Goal: Information Seeking & Learning: Learn about a topic

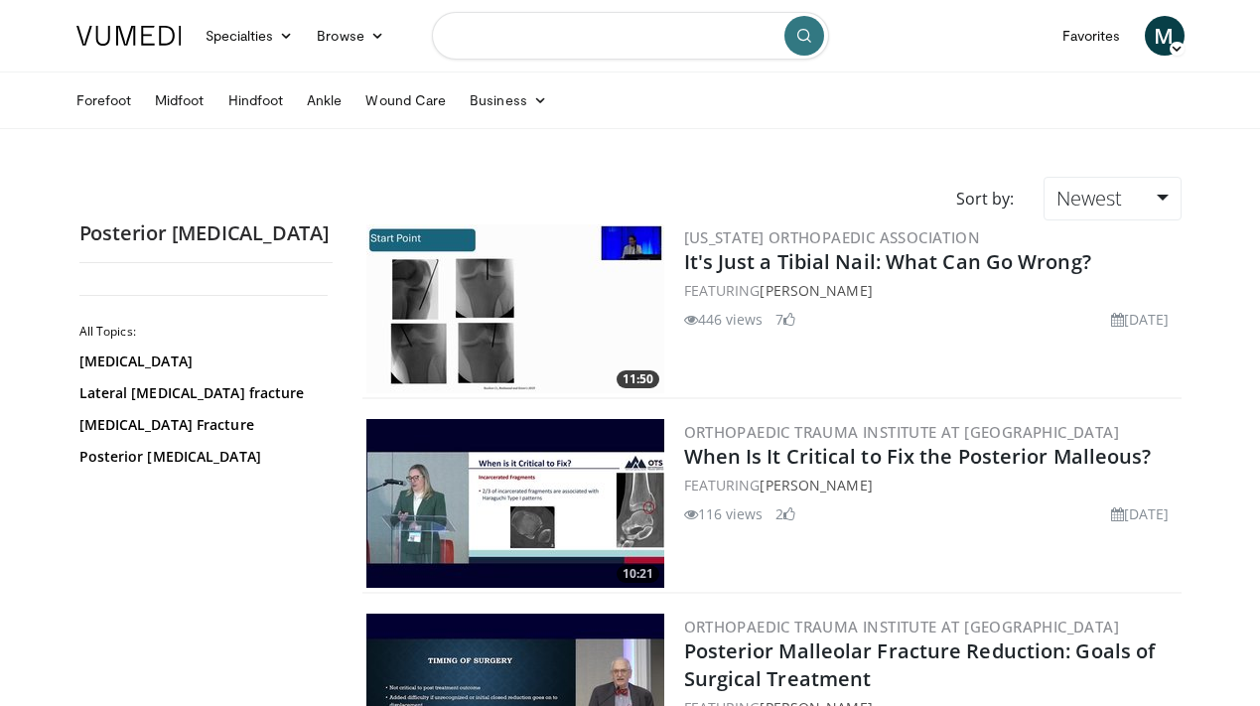
click at [590, 39] on input "Search topics, interventions" at bounding box center [630, 36] width 397 height 48
type input "**********"
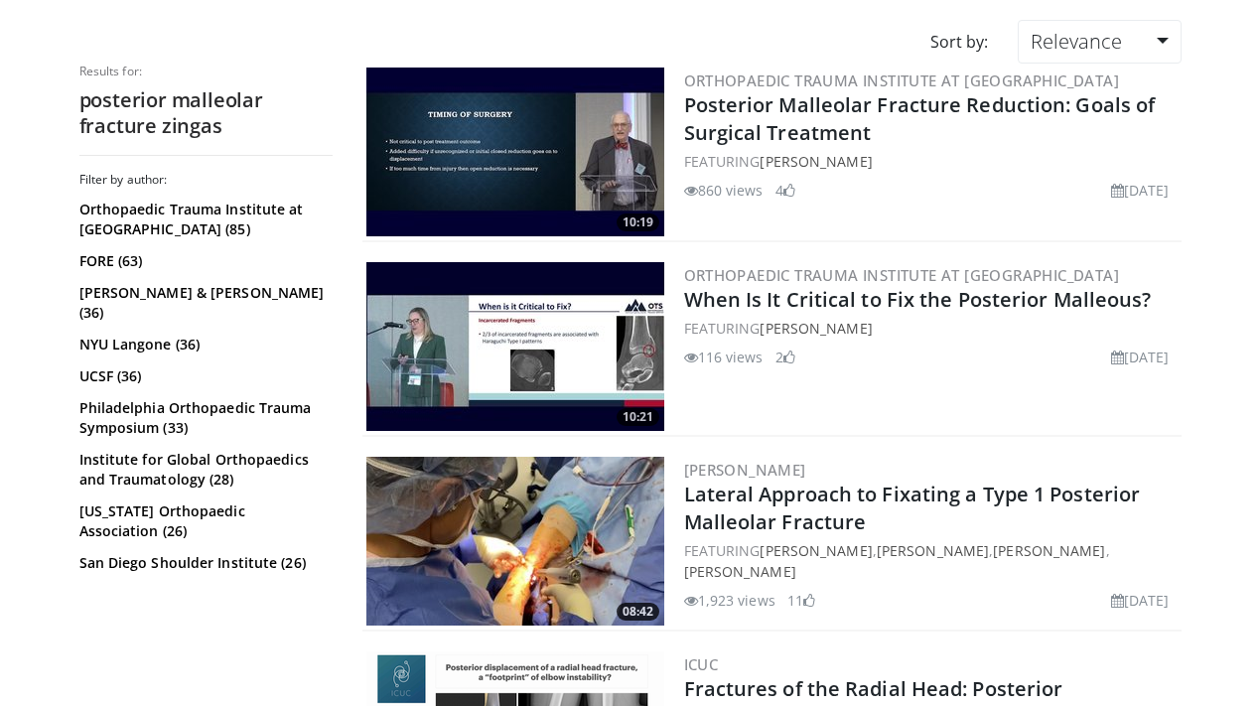
scroll to position [177, 0]
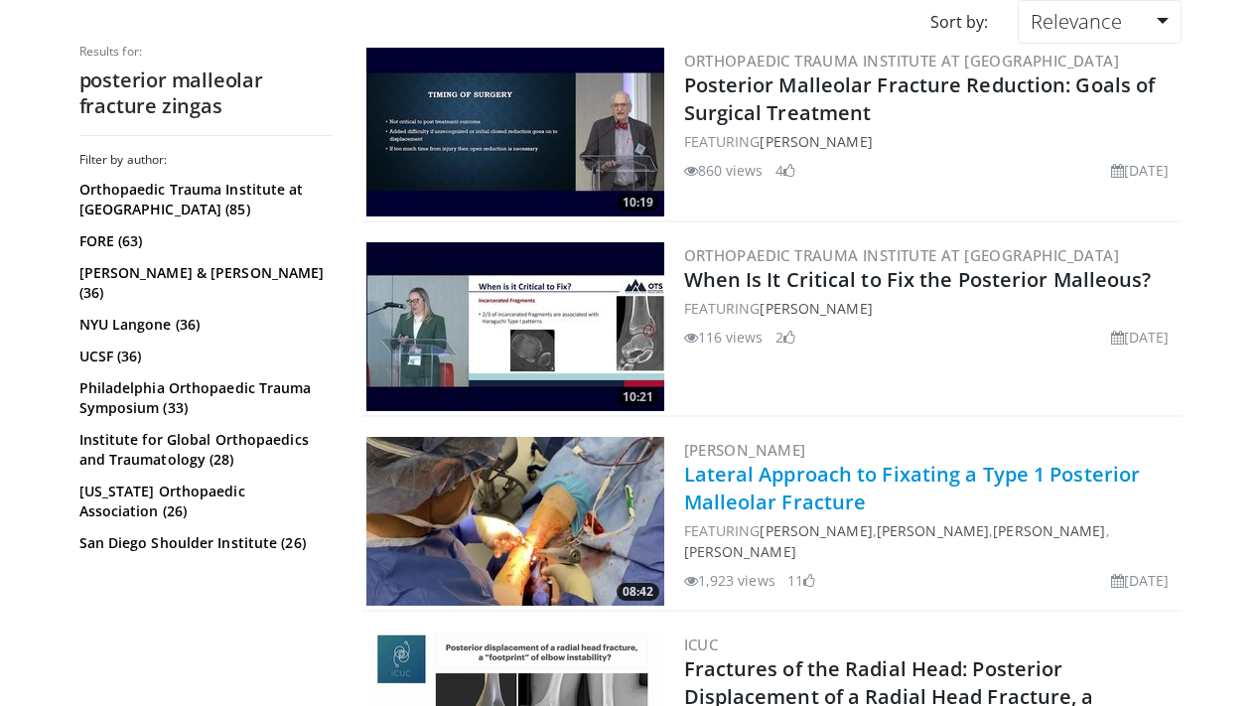
click at [779, 493] on link "Lateral Approach to Fixating a Type 1 Posterior Malleolar Fracture" at bounding box center [912, 488] width 457 height 55
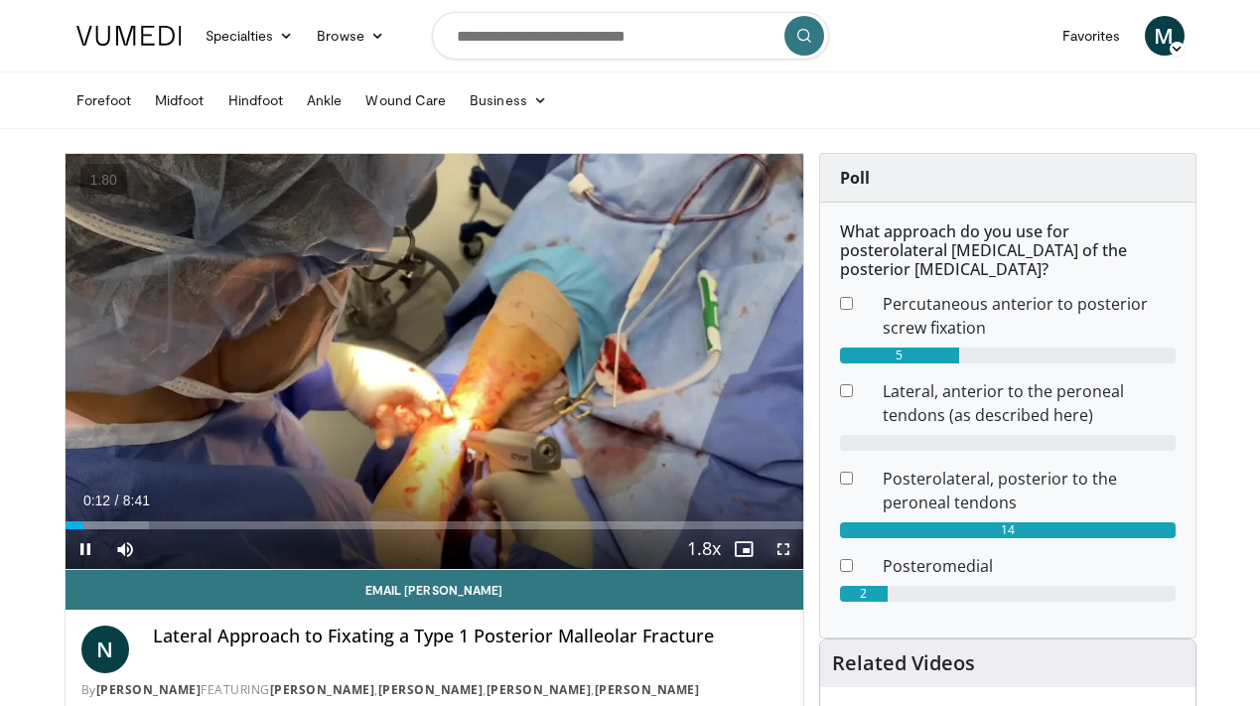
click at [789, 554] on span "Video Player" at bounding box center [784, 549] width 40 height 40
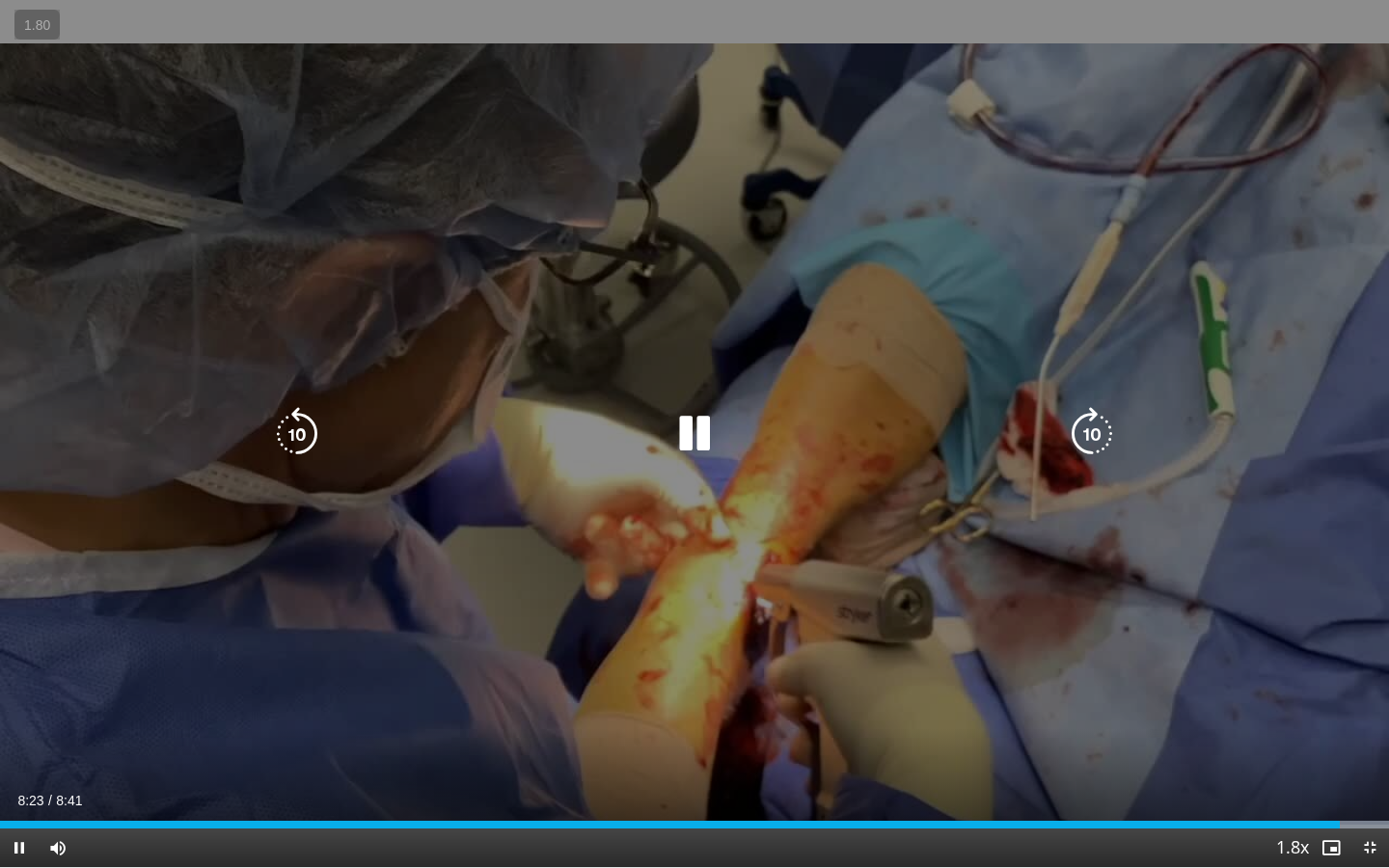
click at [1052, 259] on div "10 seconds Tap to unmute" at bounding box center [694, 433] width 1389 height 867
click at [677, 436] on icon "Video Player" at bounding box center [694, 434] width 54 height 54
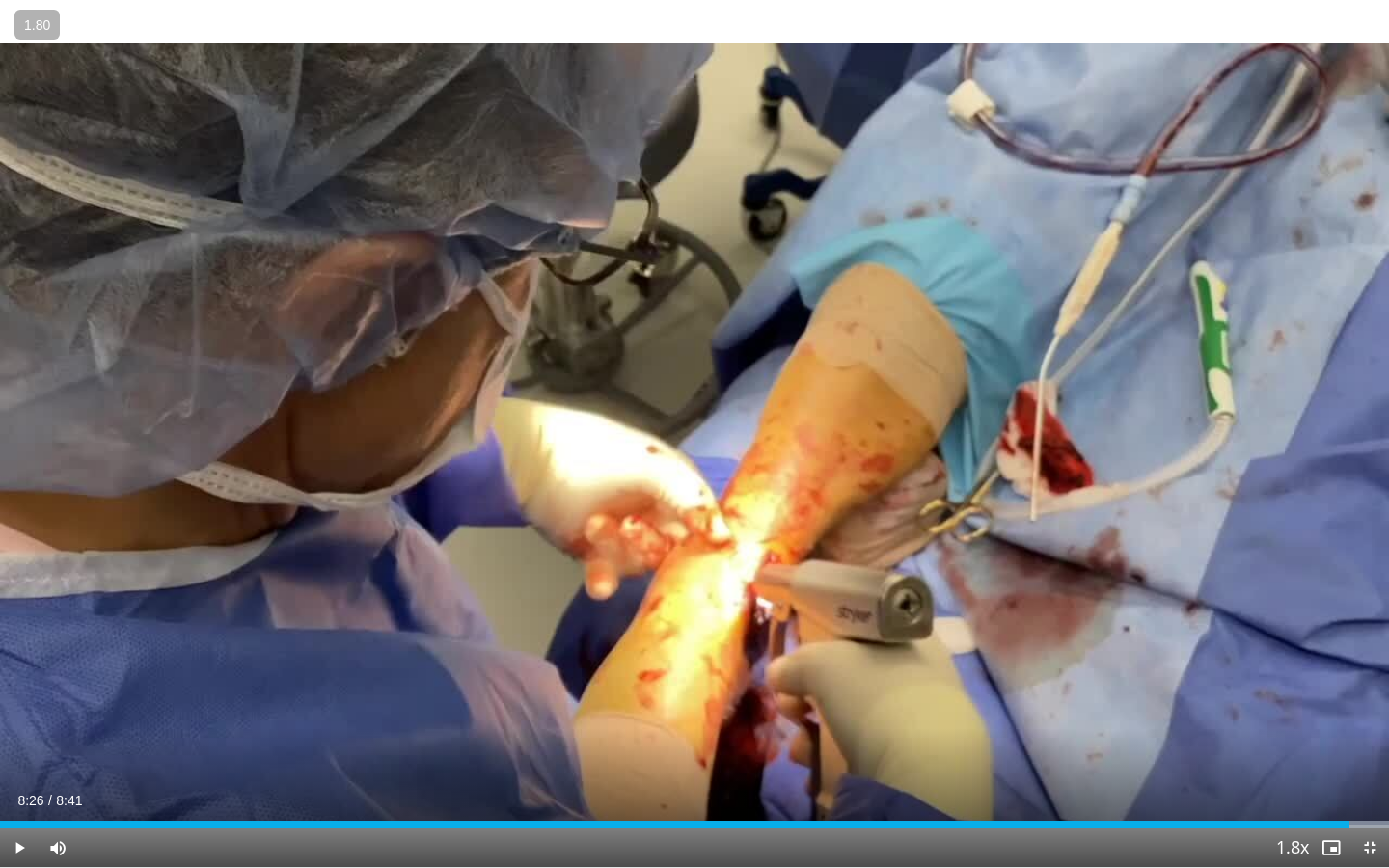
click at [677, 432] on div "10 seconds Tap to unmute" at bounding box center [694, 433] width 1389 height 867
